Goal: Task Accomplishment & Management: Complete application form

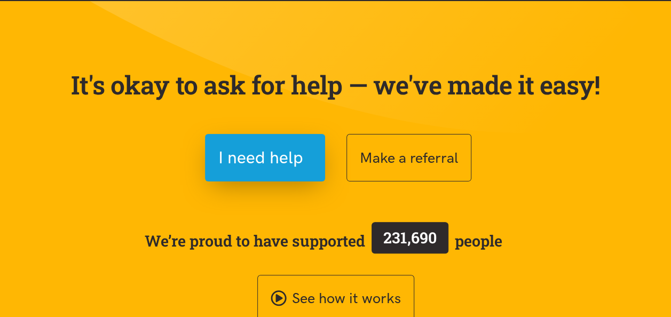
scroll to position [54, 0]
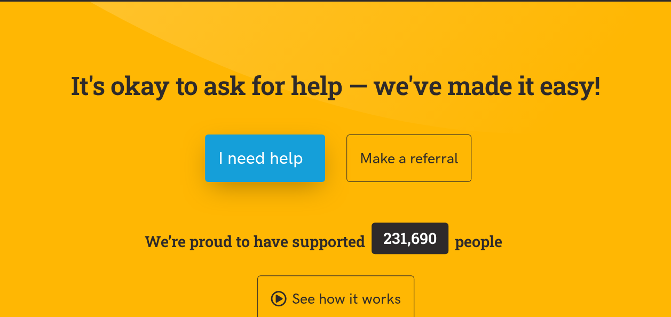
click at [454, 207] on div "It's okay to ask for help — we've made it easy! I need help Make a referral We’…" at bounding box center [335, 183] width 555 height 278
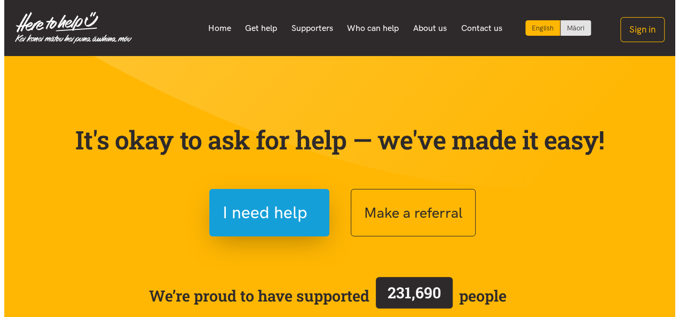
scroll to position [79, 0]
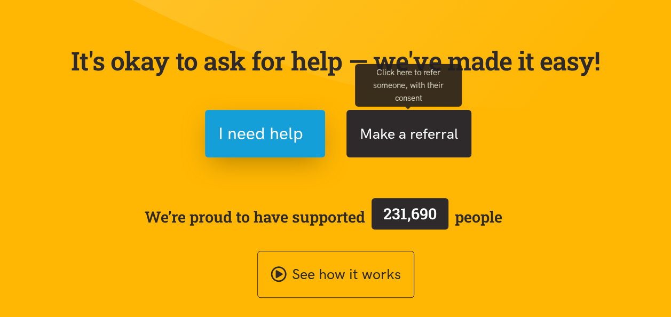
click at [383, 139] on button "Make a referral" at bounding box center [408, 133] width 125 height 47
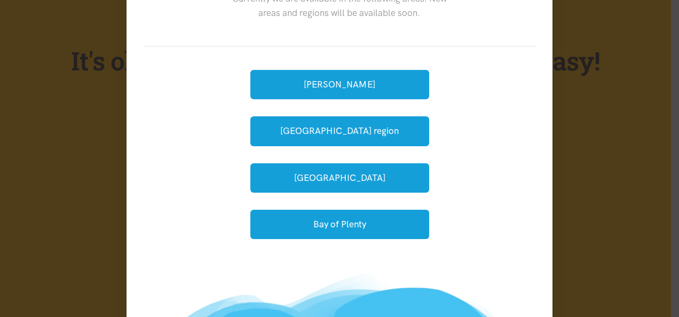
scroll to position [77, 0]
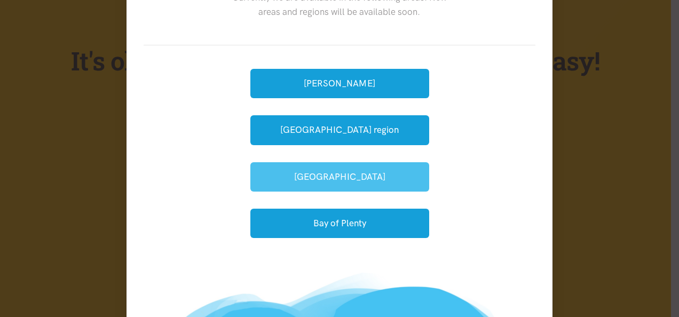
click at [383, 177] on button "[GEOGRAPHIC_DATA]" at bounding box center [339, 176] width 179 height 29
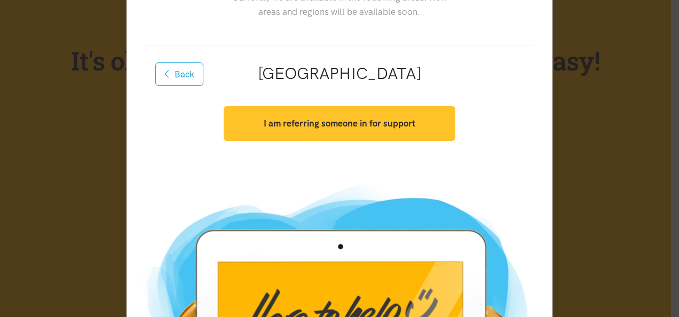
click at [371, 131] on button "I am referring someone in for support" at bounding box center [339, 123] width 231 height 35
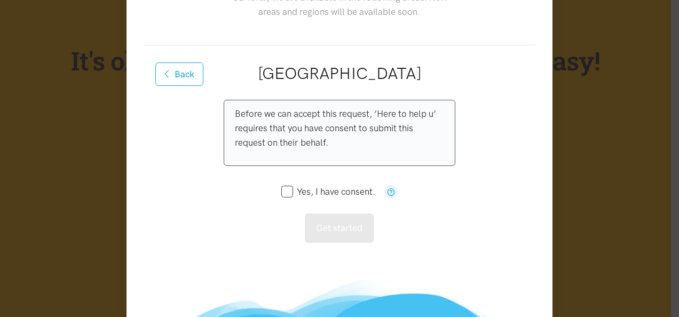
click at [275, 190] on div "Before we can accept this request, ‘Here to help u’ requires that you have cons…" at bounding box center [339, 171] width 231 height 143
click at [281, 192] on input "Yes, I have consent." at bounding box center [328, 191] width 94 height 9
checkbox input "true"
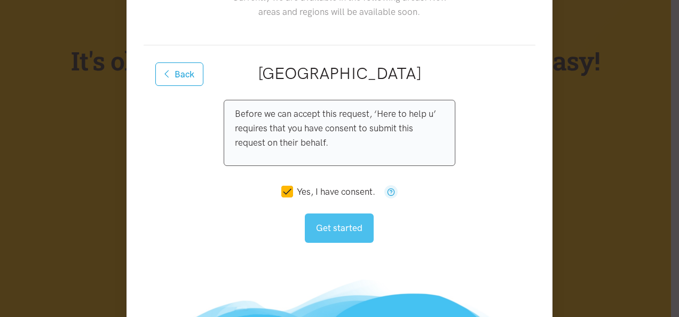
click at [317, 227] on button "Get started" at bounding box center [339, 227] width 69 height 29
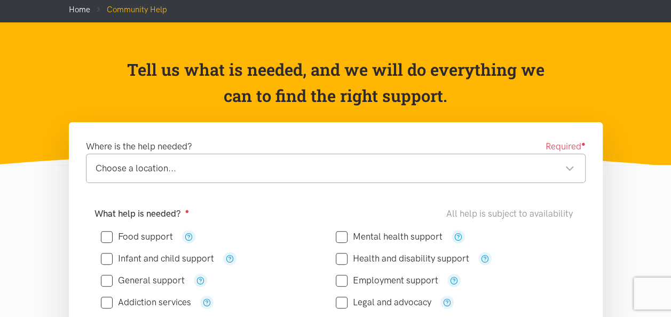
scroll to position [60, 0]
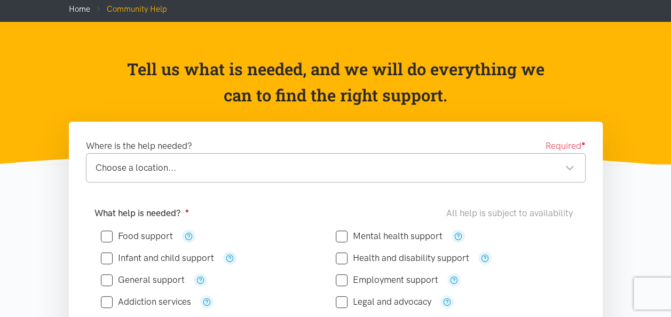
click at [304, 174] on div "Choose a location..." at bounding box center [335, 168] width 479 height 14
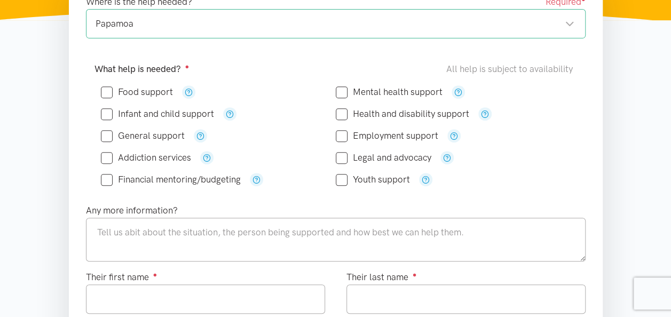
scroll to position [202, 0]
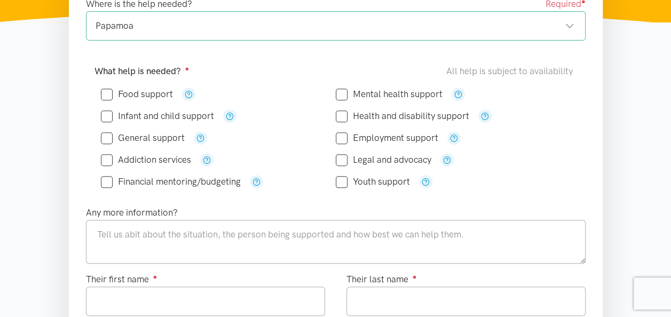
click at [108, 93] on input "Food support" at bounding box center [137, 94] width 72 height 9
checkbox input "true"
click at [341, 94] on input "Mental health support" at bounding box center [389, 94] width 107 height 9
checkbox input "true"
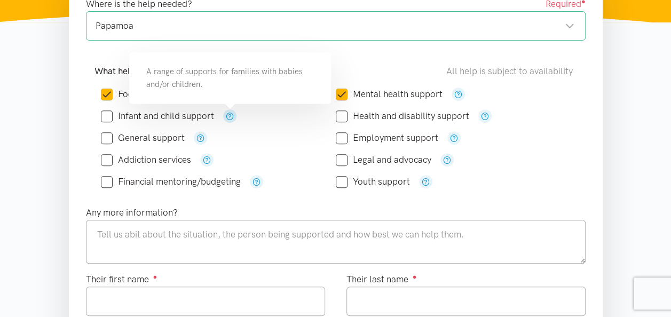
click at [230, 118] on icon "button" at bounding box center [230, 116] width 8 height 8
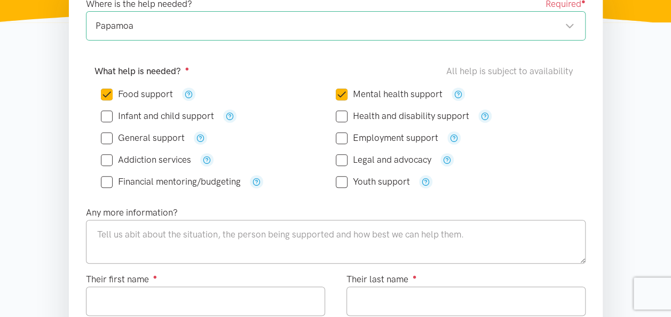
click at [108, 131] on div "General support" at bounding box center [218, 137] width 235 height 13
click at [109, 112] on input "Infant and child support" at bounding box center [157, 116] width 113 height 9
checkbox input "true"
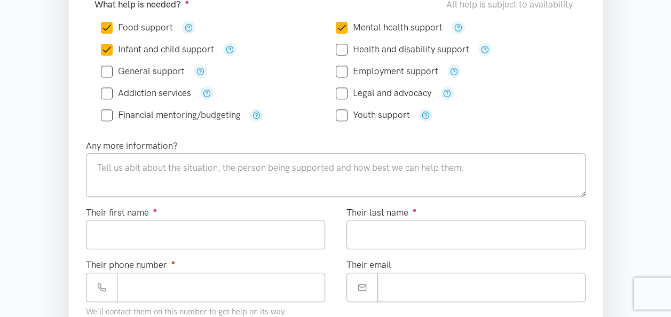
scroll to position [269, 0]
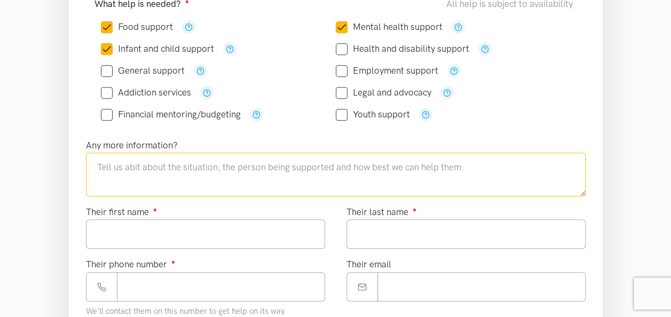
click at [124, 169] on textarea at bounding box center [335, 175] width 499 height 44
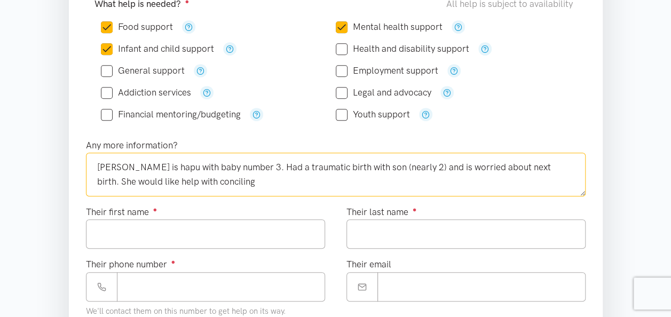
click at [205, 177] on textarea "[PERSON_NAME] is hapu with baby number 3. Had a traumatic birth with son (nearl…" at bounding box center [335, 175] width 499 height 44
click at [364, 185] on textarea "[PERSON_NAME] is hapu with baby number 3. Had a traumatic birth with son (nearl…" at bounding box center [335, 175] width 499 height 44
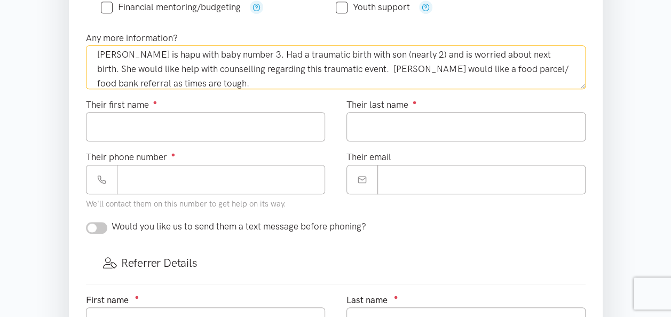
scroll to position [377, 0]
type textarea "[PERSON_NAME] is hapu with baby number 3. Had a traumatic birth with son (nearl…"
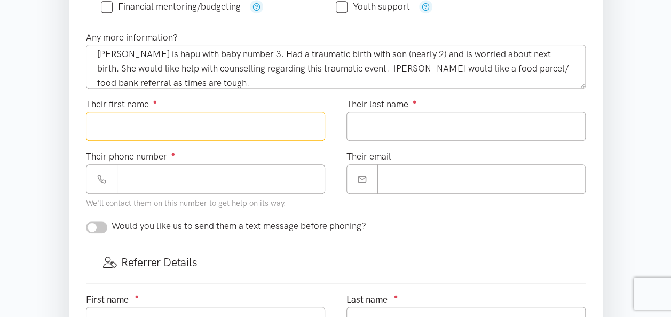
click at [260, 133] on input "Their first name ●" at bounding box center [205, 126] width 239 height 29
type input "*******"
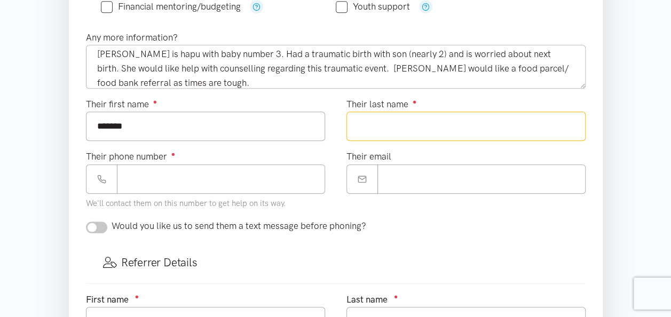
type input "**********"
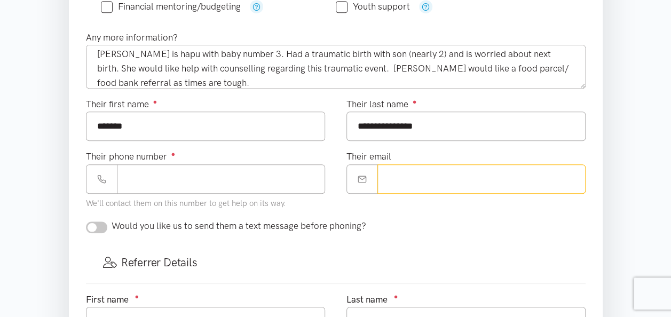
type input "**********"
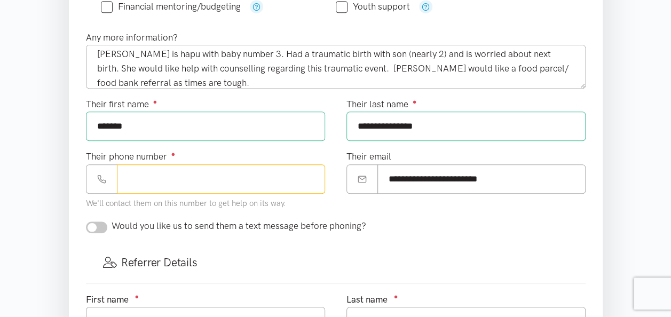
click at [195, 178] on input "Their phone number ●" at bounding box center [221, 178] width 208 height 29
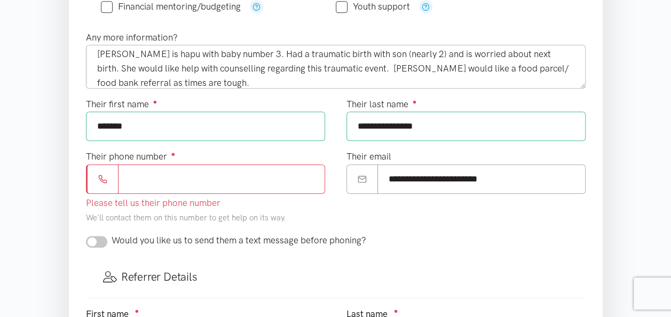
paste input "**********"
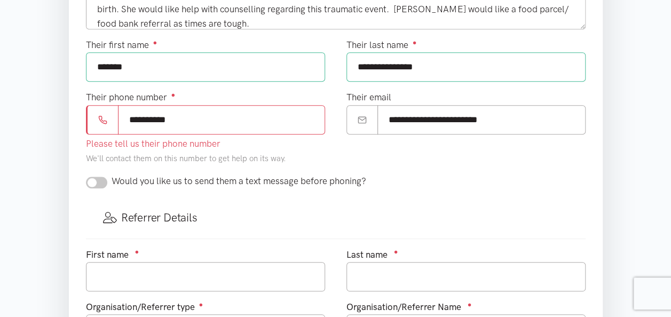
scroll to position [438, 0]
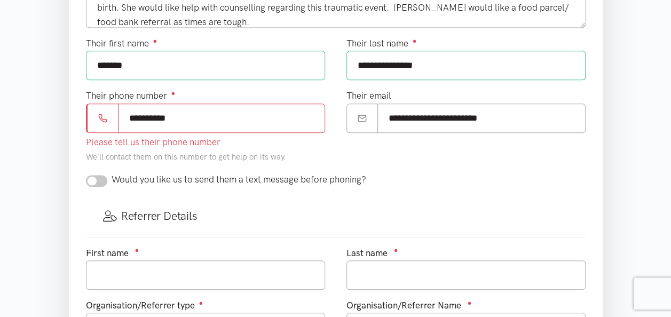
type input "**********"
click at [102, 184] on form "Where is the help needed? Required ● Papamoa [GEOGRAPHIC_DATA] [GEOGRAPHIC_DATA…" at bounding box center [335, 116] width 499 height 711
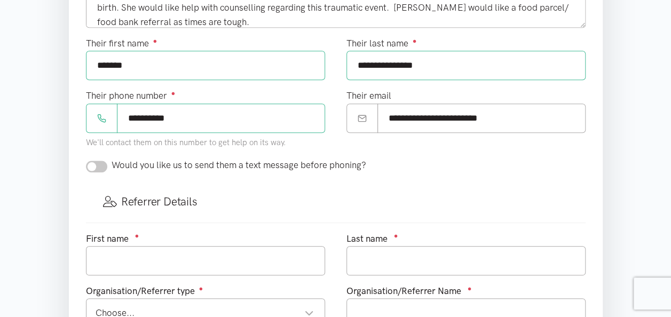
click at [91, 162] on input "checkbox" at bounding box center [96, 167] width 21 height 12
checkbox input "true"
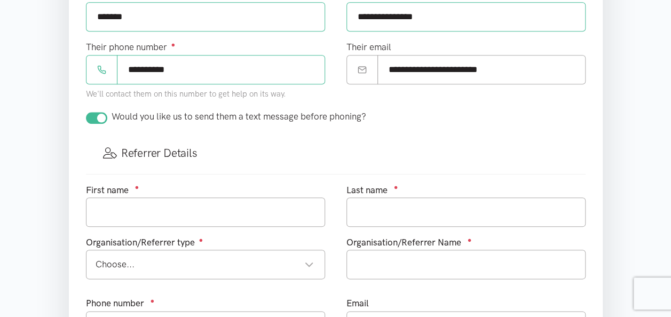
scroll to position [487, 0]
click at [219, 213] on input "text" at bounding box center [205, 211] width 239 height 29
type input "[PERSON_NAME]"
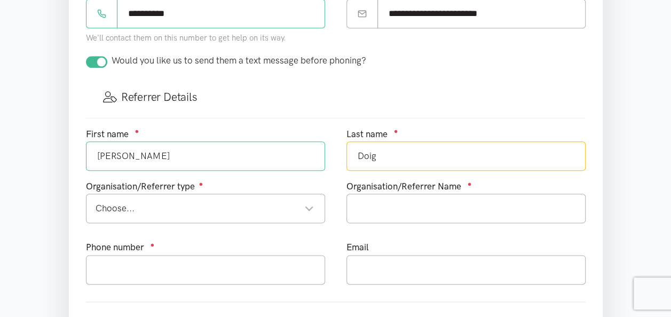
scroll to position [543, 0]
click at [221, 205] on div "Choose..." at bounding box center [205, 208] width 218 height 14
type input "Doig"
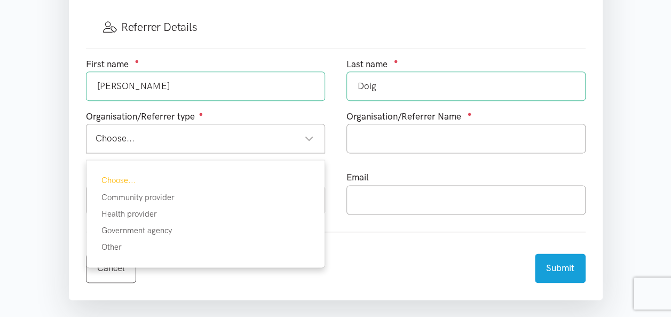
scroll to position [614, 0]
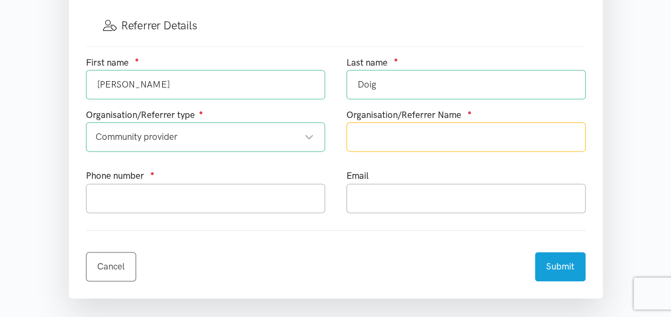
click at [421, 138] on input "text" at bounding box center [465, 136] width 239 height 29
type input "True Colours"
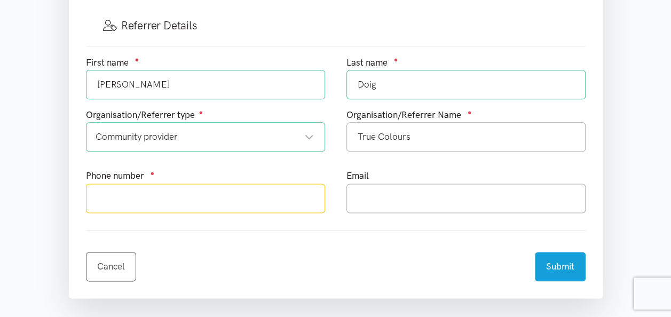
click at [264, 196] on input "text" at bounding box center [205, 198] width 239 height 29
type input "0284299171"
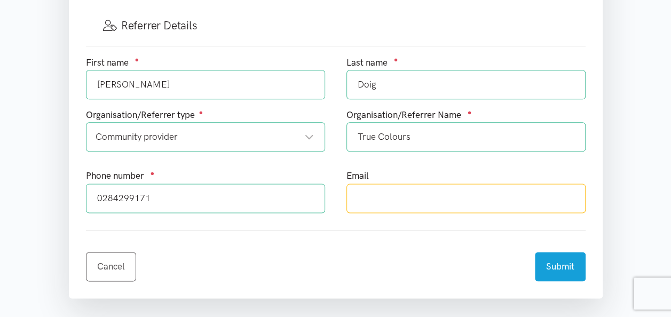
click at [363, 204] on input "text" at bounding box center [465, 198] width 239 height 29
type input "[EMAIL_ADDRESS][DOMAIN_NAME]"
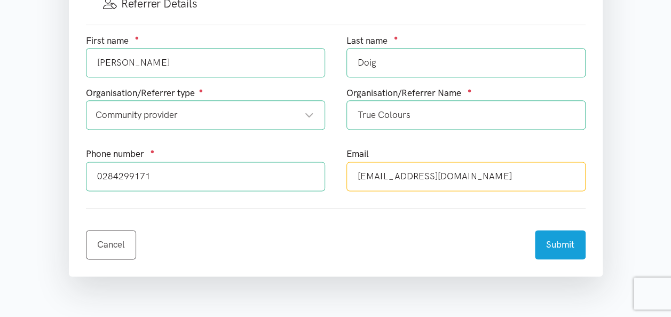
scroll to position [637, 0]
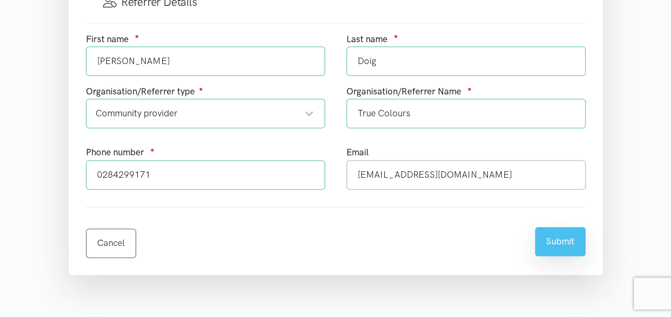
click at [557, 243] on button "Submit" at bounding box center [560, 241] width 51 height 29
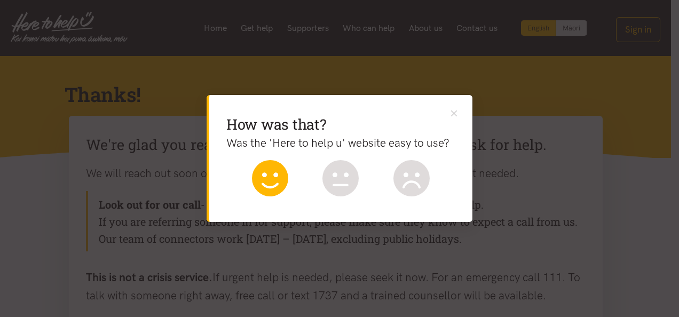
click at [272, 179] on icon at bounding box center [270, 178] width 36 height 36
